Goal: Task Accomplishment & Management: Use online tool/utility

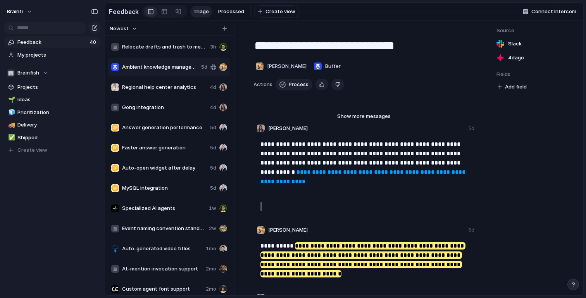
click at [145, 197] on div "MySQL integration 5d" at bounding box center [169, 188] width 122 height 19
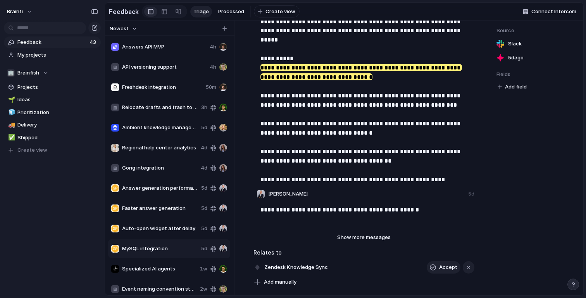
scroll to position [222, 0]
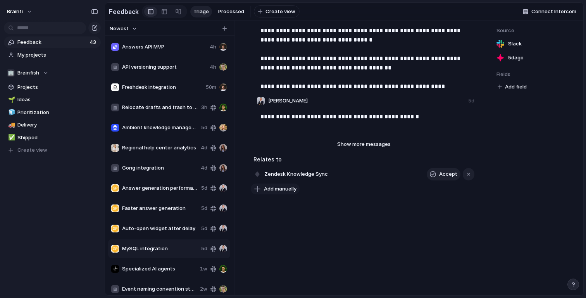
click at [284, 192] on button "Add manually" at bounding box center [275, 188] width 49 height 11
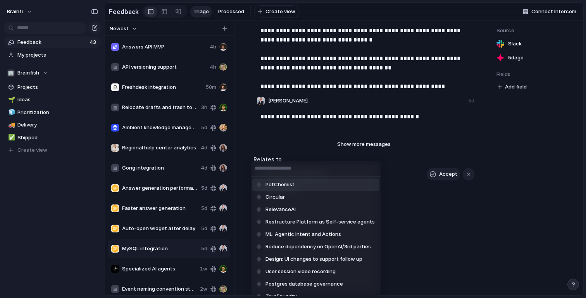
type input "*"
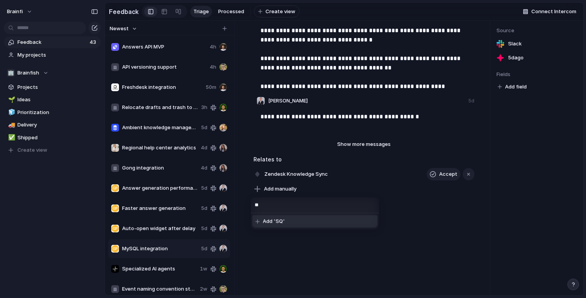
type input "*"
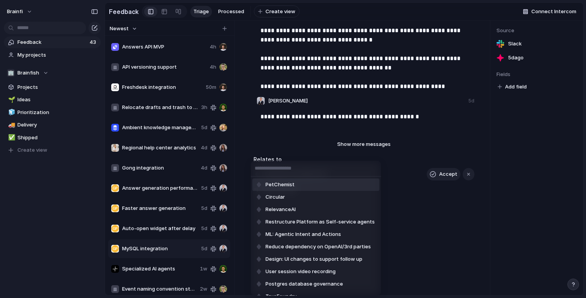
type input "*"
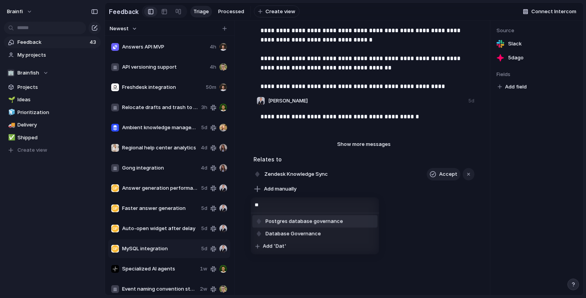
type input "*"
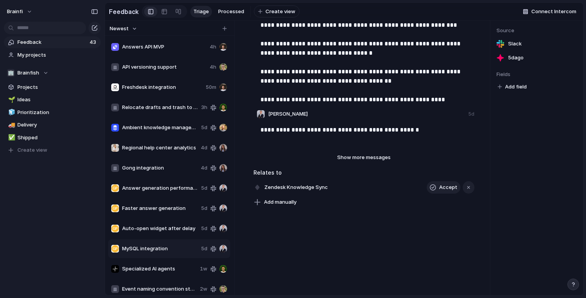
scroll to position [213, 0]
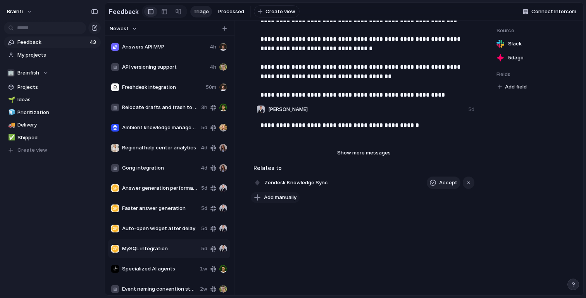
click at [291, 195] on span "Add manually" at bounding box center [280, 197] width 33 height 8
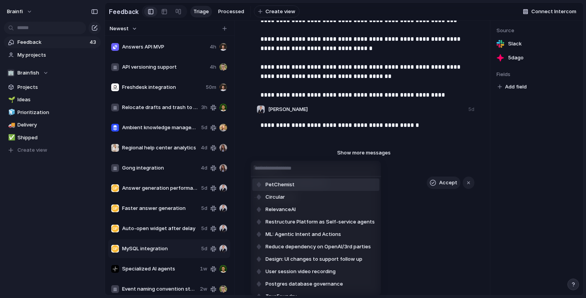
click at [314, 59] on div "PetChemist Circular RelevanceAI Restructure Platform as Self-service agents ML:…" at bounding box center [293, 149] width 586 height 298
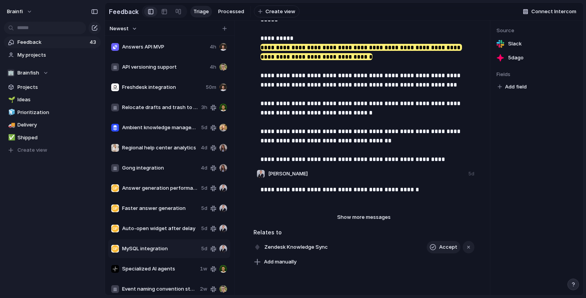
scroll to position [145, 0]
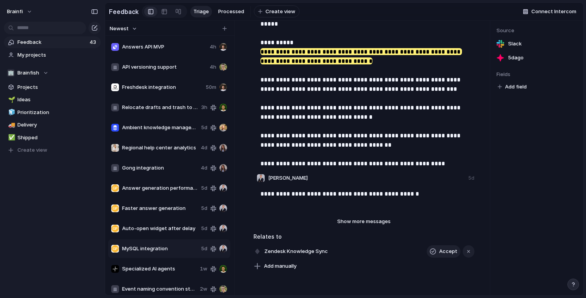
click at [308, 48] on mark "**********" at bounding box center [361, 56] width 202 height 16
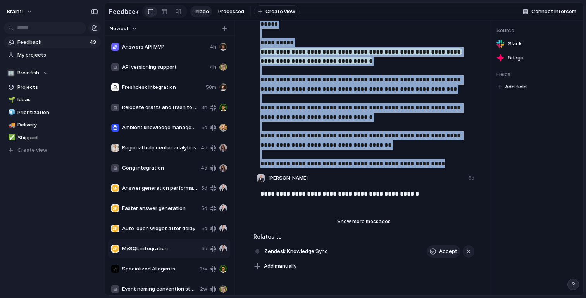
click at [308, 48] on mark "**********" at bounding box center [361, 56] width 202 height 16
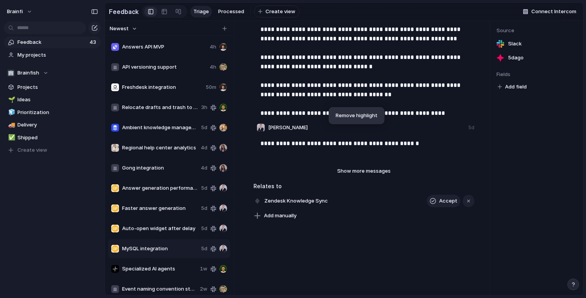
scroll to position [210, 0]
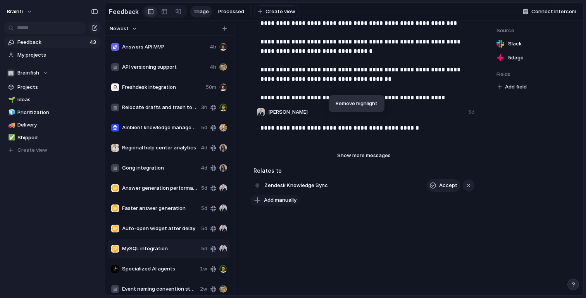
click at [289, 201] on span "Add manually" at bounding box center [280, 200] width 33 height 8
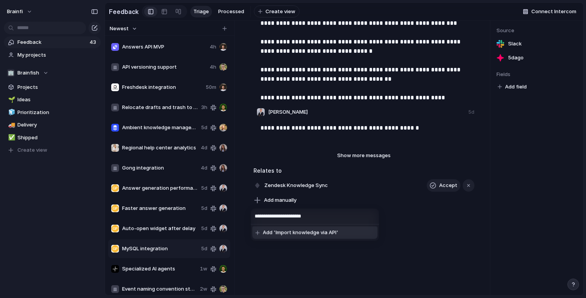
type input "**********"
click at [331, 232] on span "Add 'Import knowledge via API'" at bounding box center [301, 233] width 76 height 8
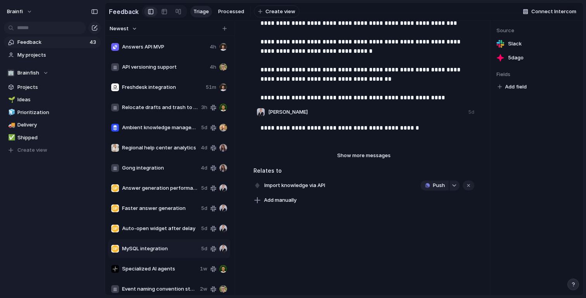
scroll to position [0, 0]
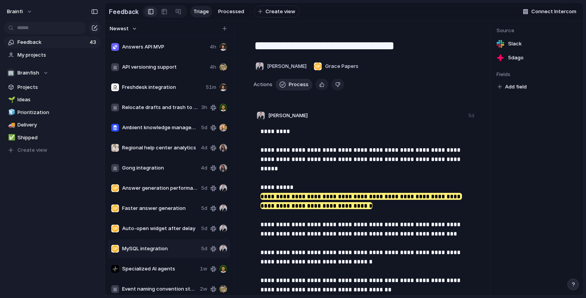
click at [298, 86] on span "Process" at bounding box center [299, 85] width 20 height 8
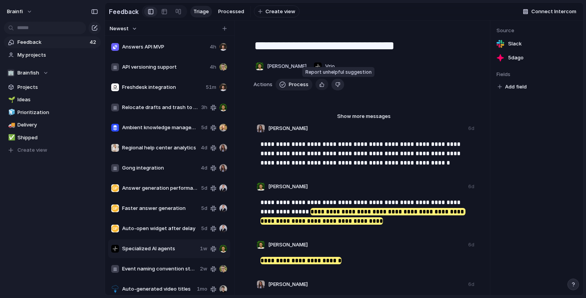
click at [338, 87] on div "button" at bounding box center [337, 84] width 5 height 7
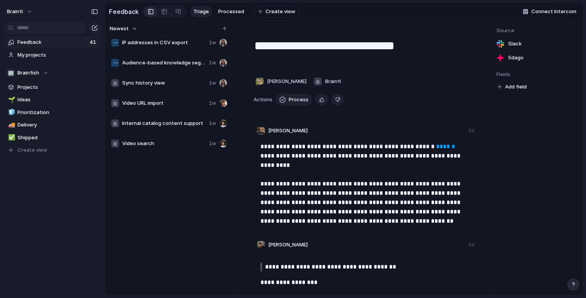
scroll to position [570, 0]
